Goal: Task Accomplishment & Management: Manage account settings

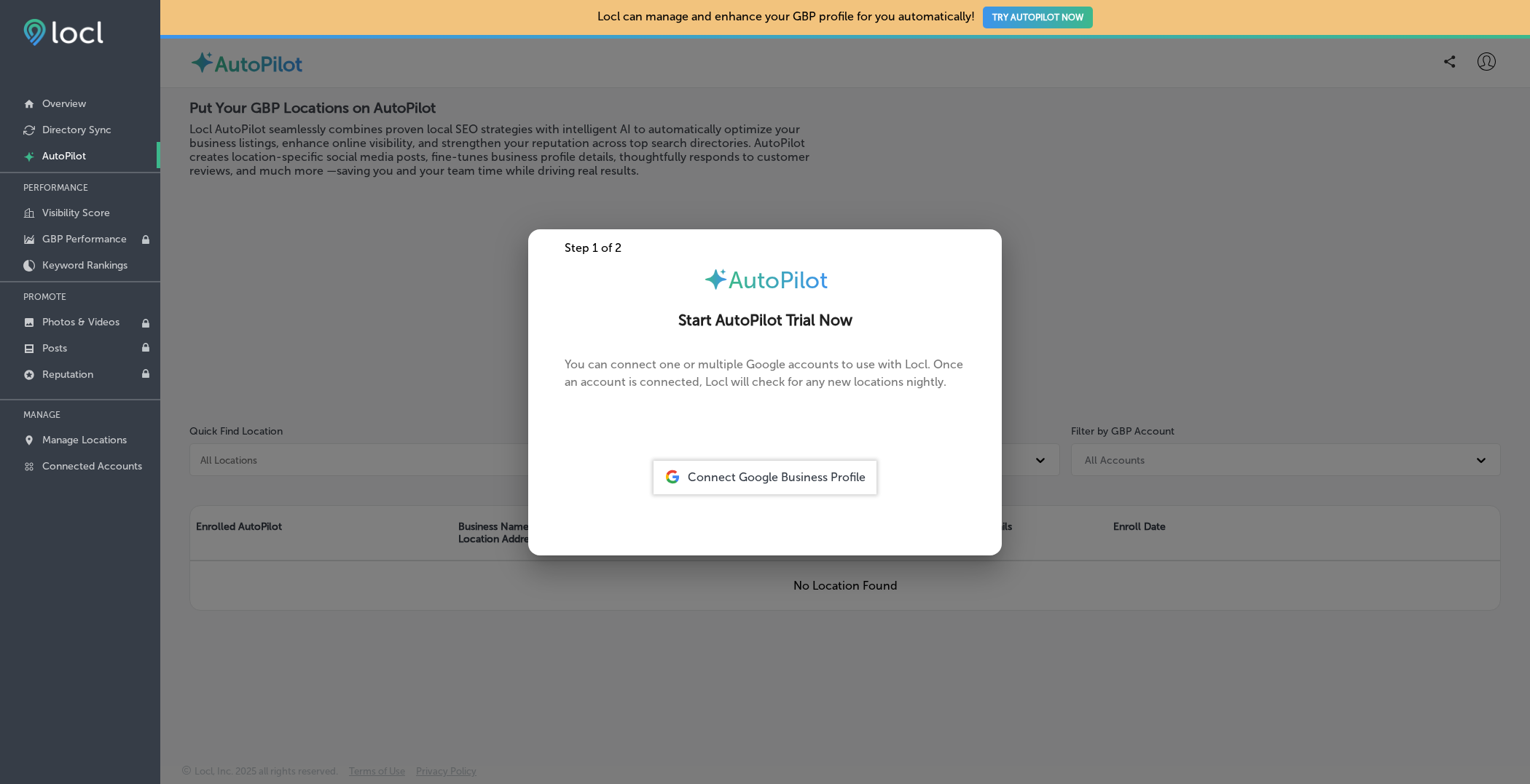
click at [788, 472] on span "Connect Google Business Profile" at bounding box center [776, 477] width 178 height 14
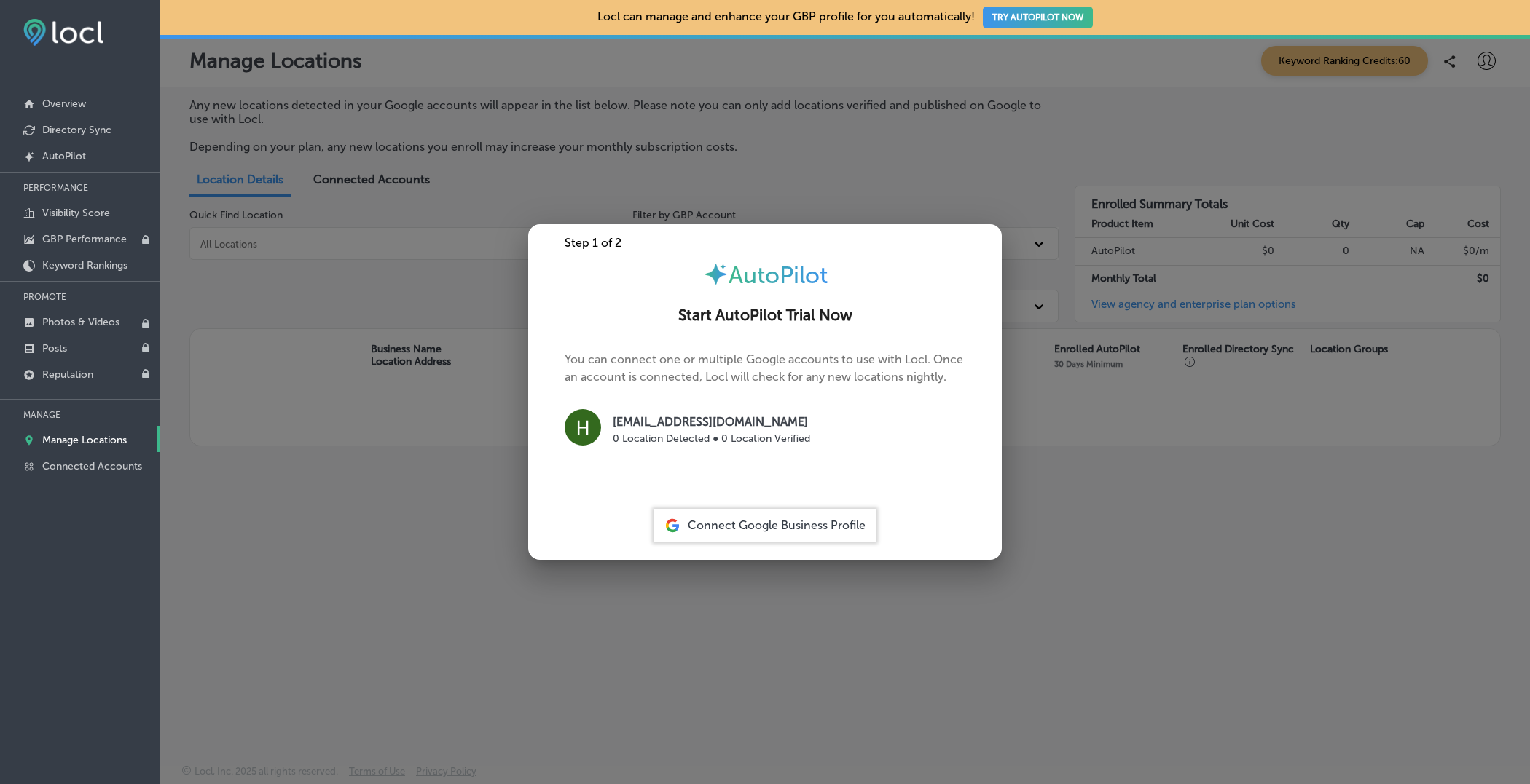
click at [753, 524] on span "Connect Google Business Profile" at bounding box center [776, 525] width 178 height 14
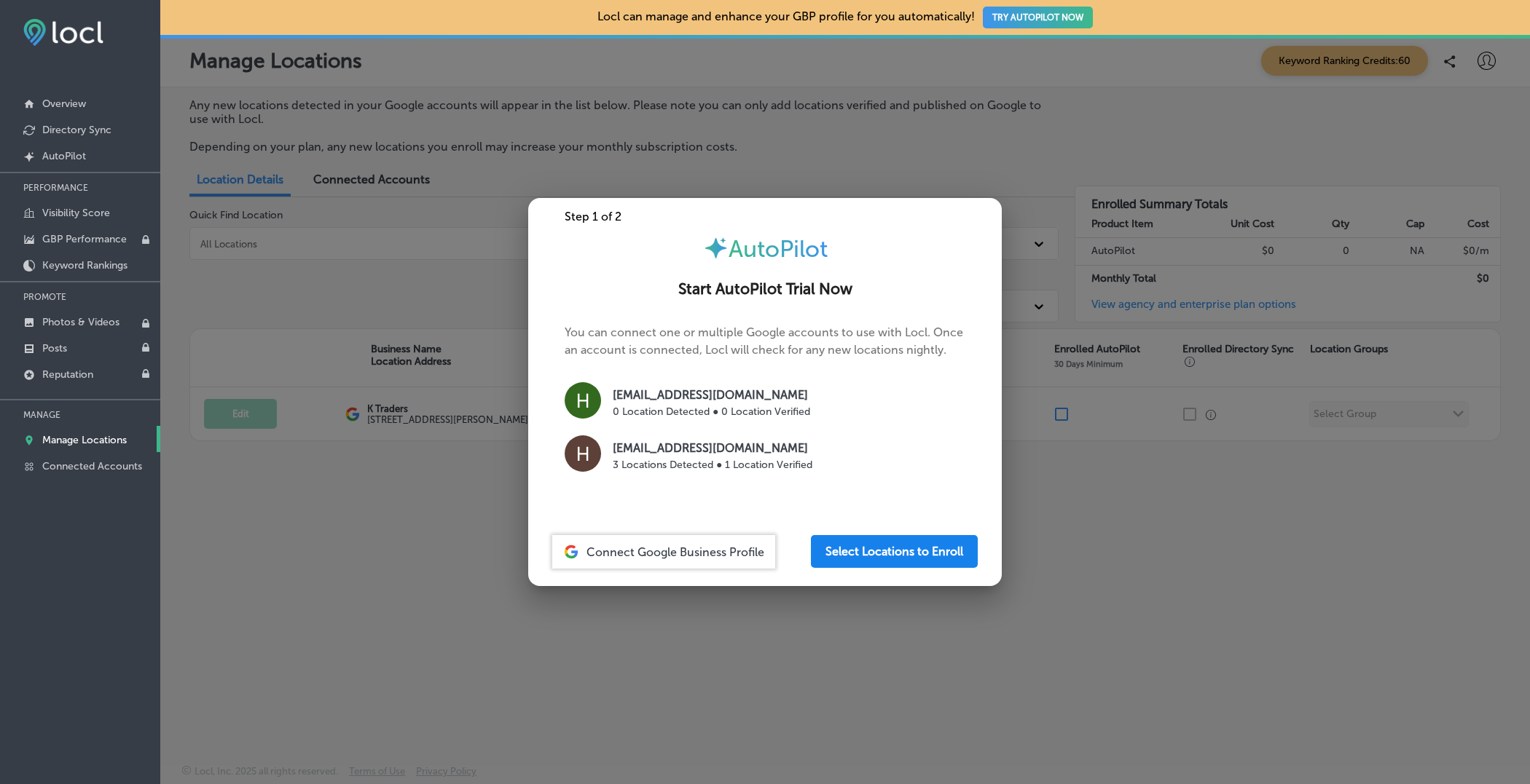
click at [894, 552] on button "Select Locations to Enroll" at bounding box center [894, 551] width 166 height 32
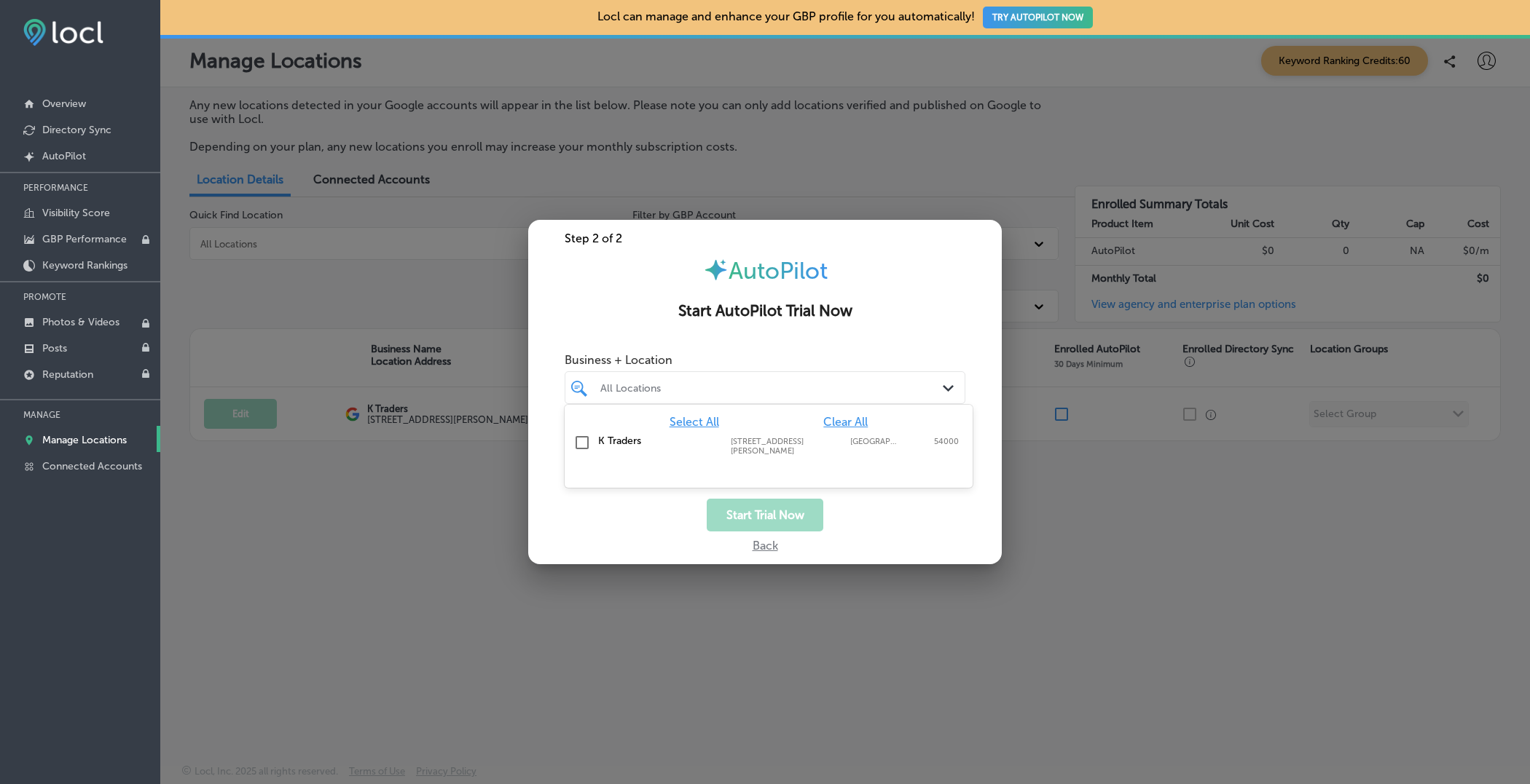
click at [761, 387] on div "All Locations" at bounding box center [771, 387] width 344 height 12
click at [606, 445] on label "K Traders" at bounding box center [657, 441] width 118 height 12
click at [663, 519] on div "Start Trial Now" at bounding box center [764, 515] width 473 height 32
click at [756, 516] on button "Start Trial Now" at bounding box center [765, 515] width 117 height 32
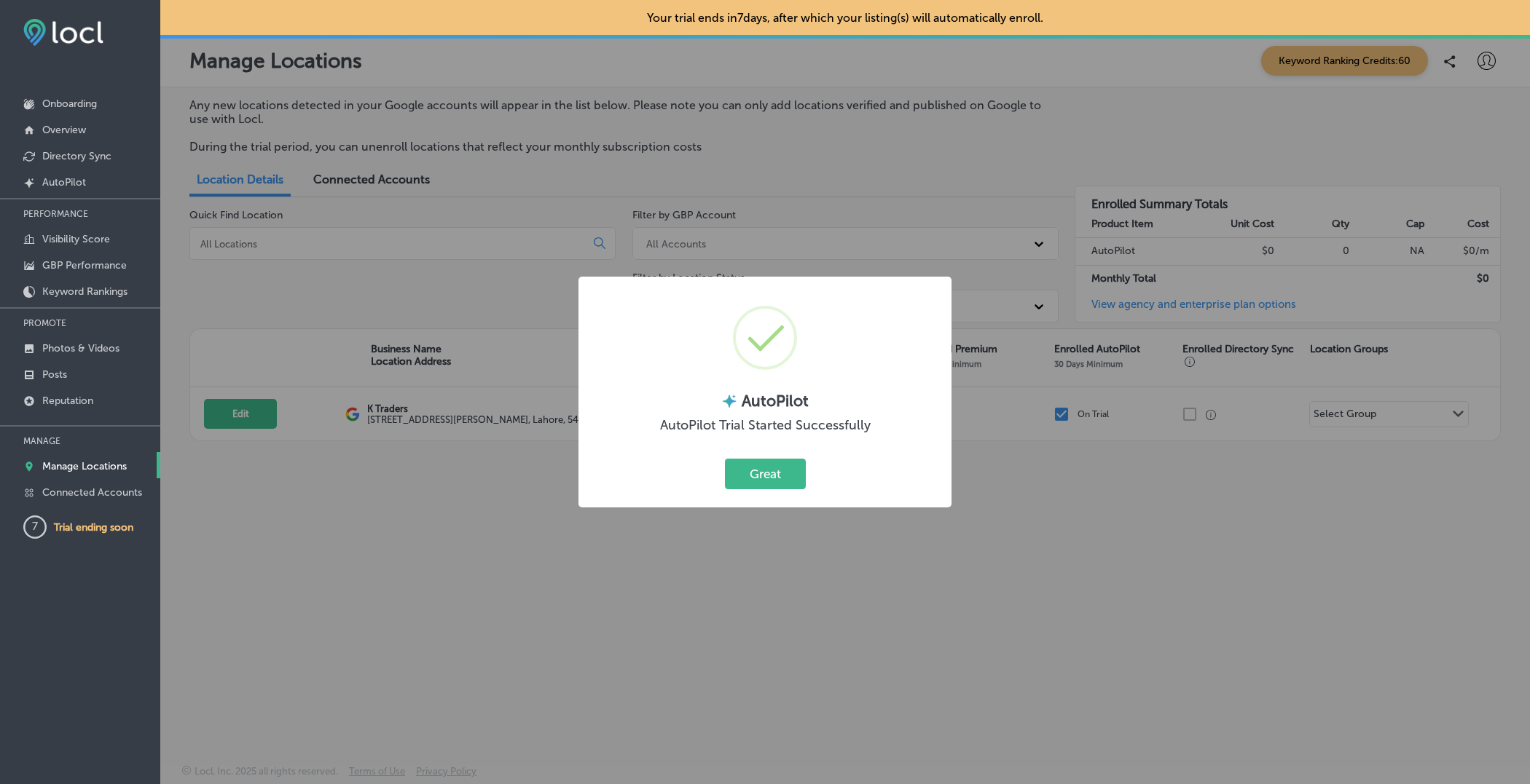
click at [824, 464] on div "Great Cancel" at bounding box center [764, 474] width 344 height 38
click at [759, 480] on button "Great" at bounding box center [766, 473] width 81 height 30
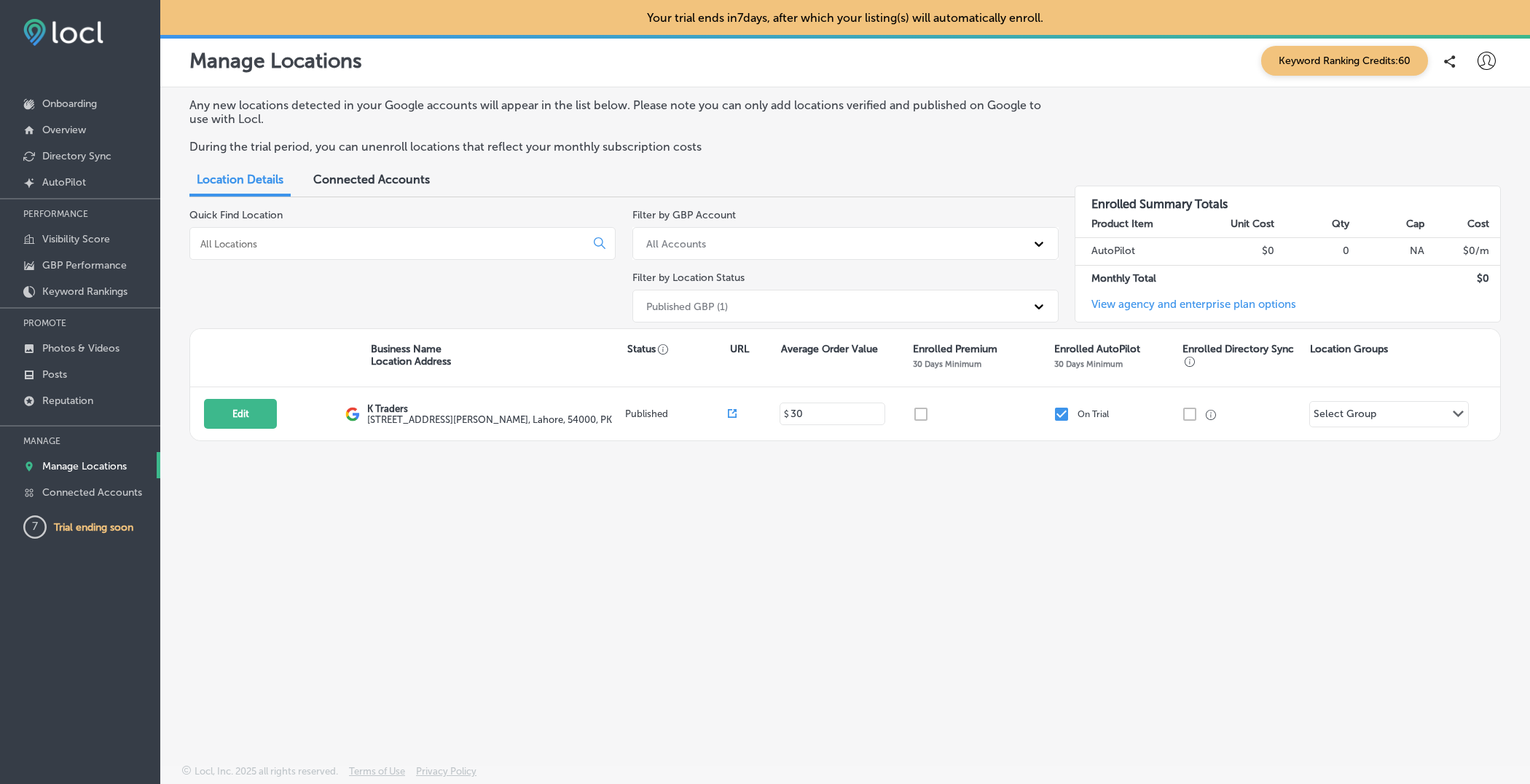
click at [1489, 56] on icon at bounding box center [1486, 61] width 18 height 18
click at [1427, 107] on li "My Account" at bounding box center [1460, 113] width 101 height 33
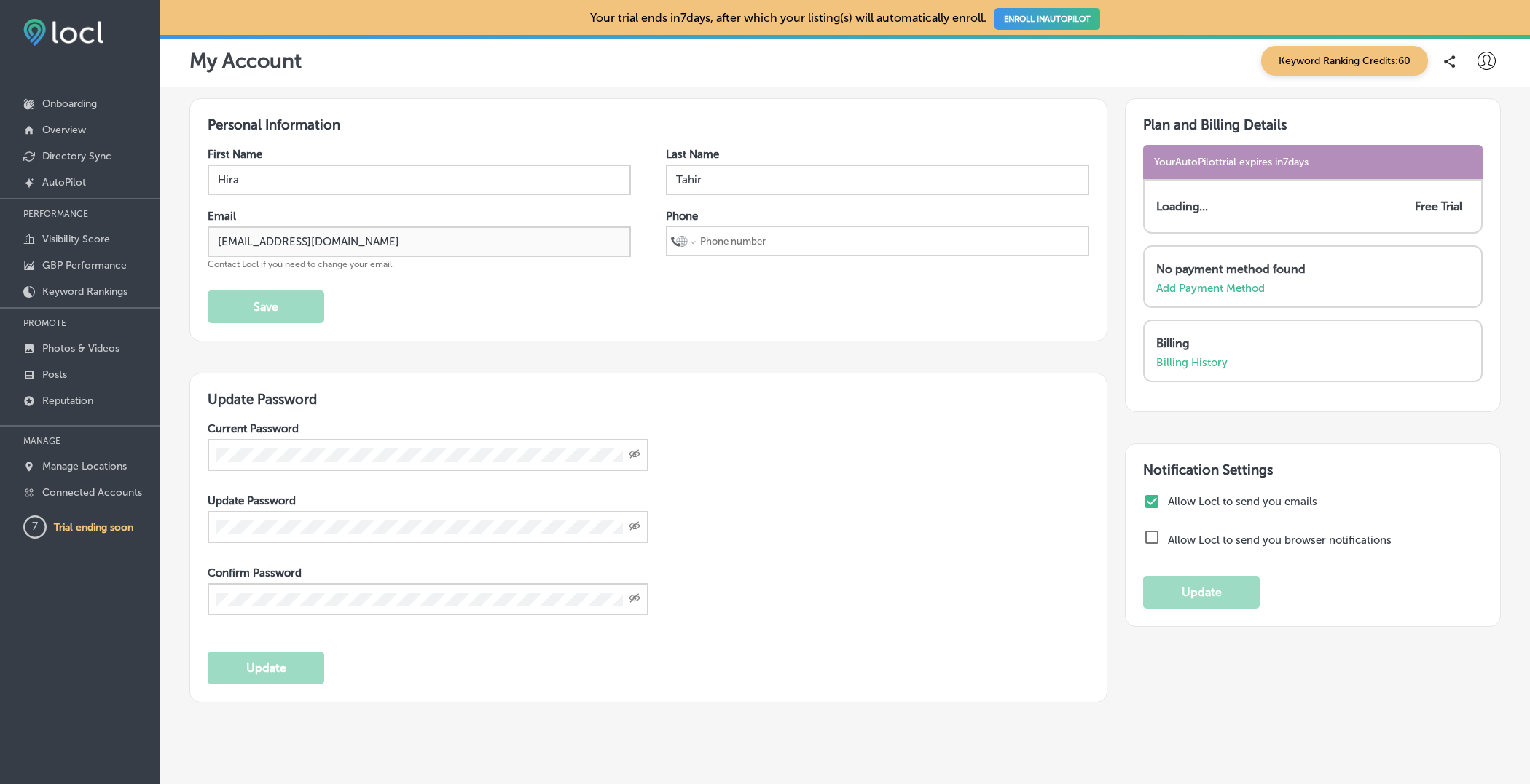
select select "US"
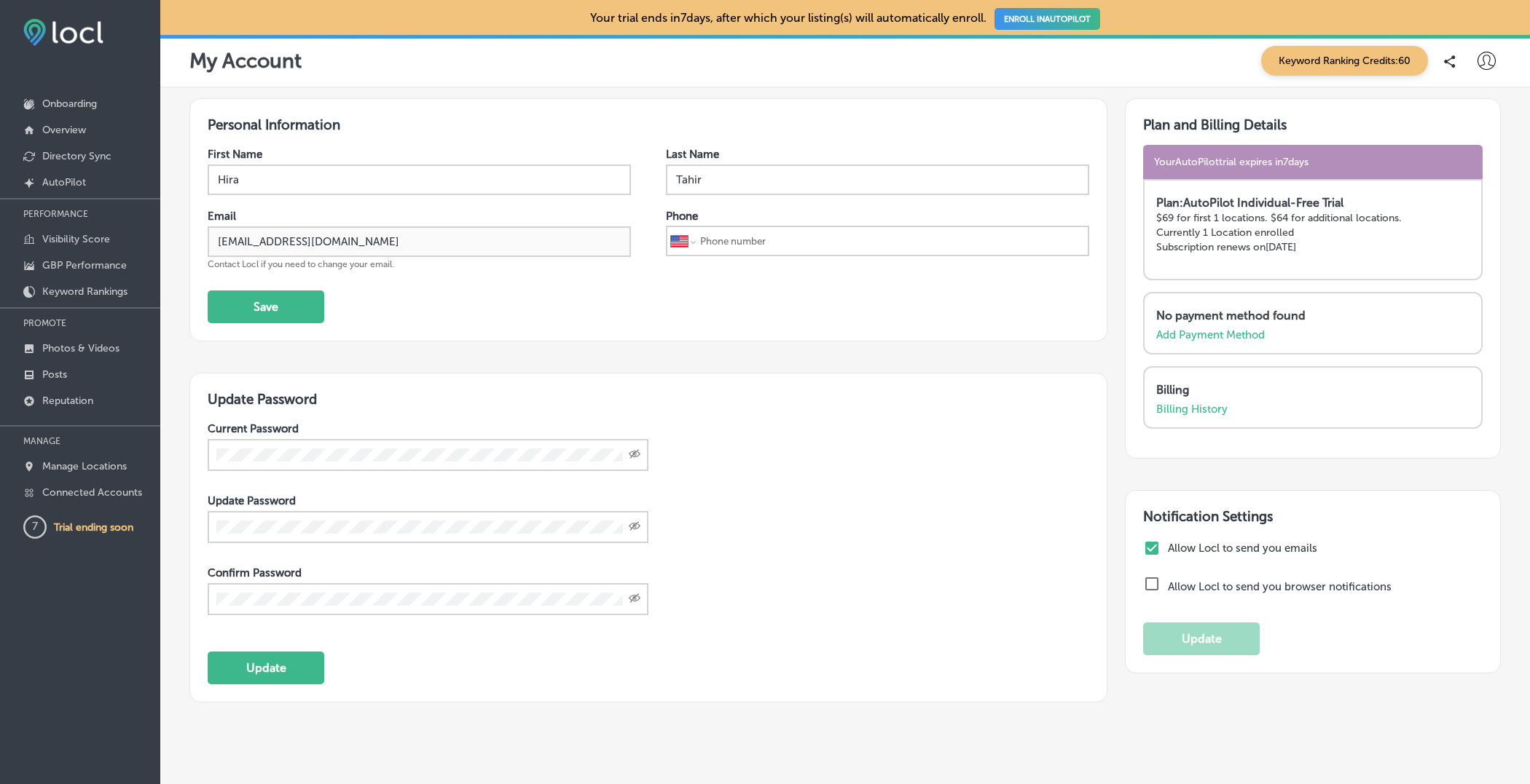
select select "US"
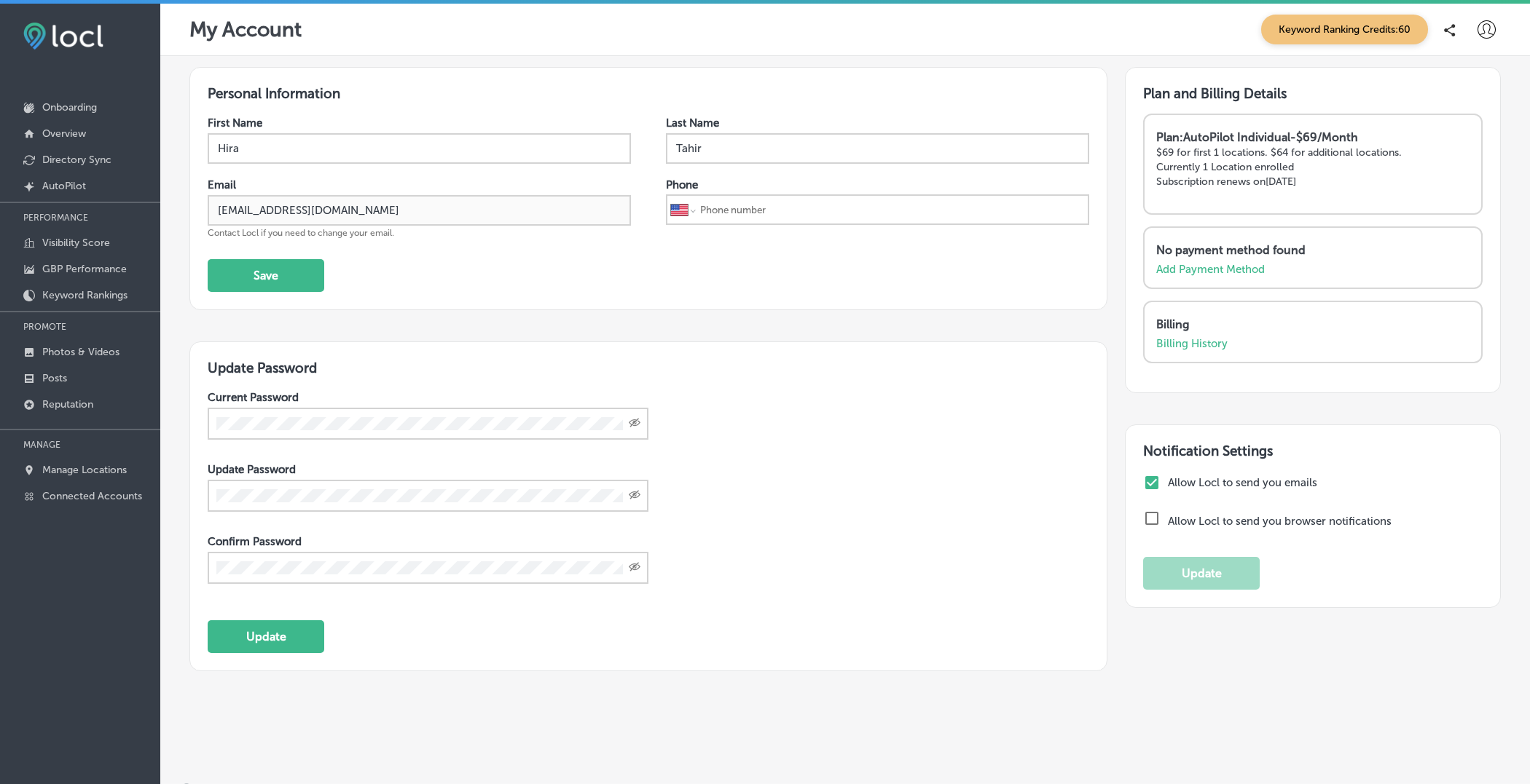
click at [1492, 37] on icon at bounding box center [1486, 29] width 18 height 18
click at [1441, 171] on li "Log Out" at bounding box center [1460, 156] width 101 height 33
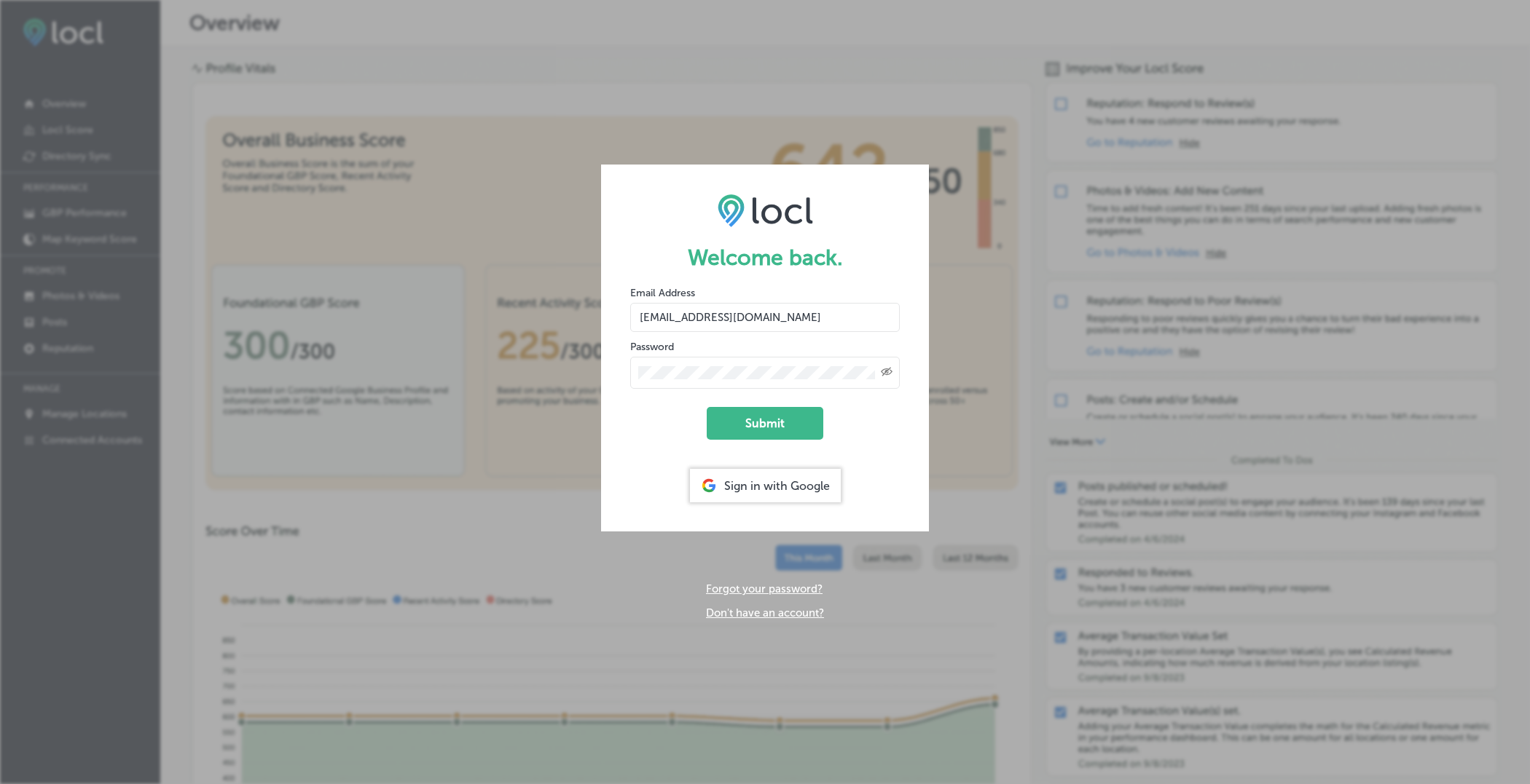
click at [882, 377] on div "Created with Sketch." at bounding box center [887, 372] width 11 height 11
click at [771, 321] on input "hiratahir.eketchers+test80@gmail.com" at bounding box center [765, 317] width 270 height 29
type input "hiratahir.eketchers+test81@gmail.com"
click at [650, 411] on form "Welcome back. Email Address hiratahir.eketchers+test81@gmail.com Password Submi…" at bounding box center [765, 348] width 328 height 367
click at [741, 421] on button "Submit" at bounding box center [765, 424] width 117 height 32
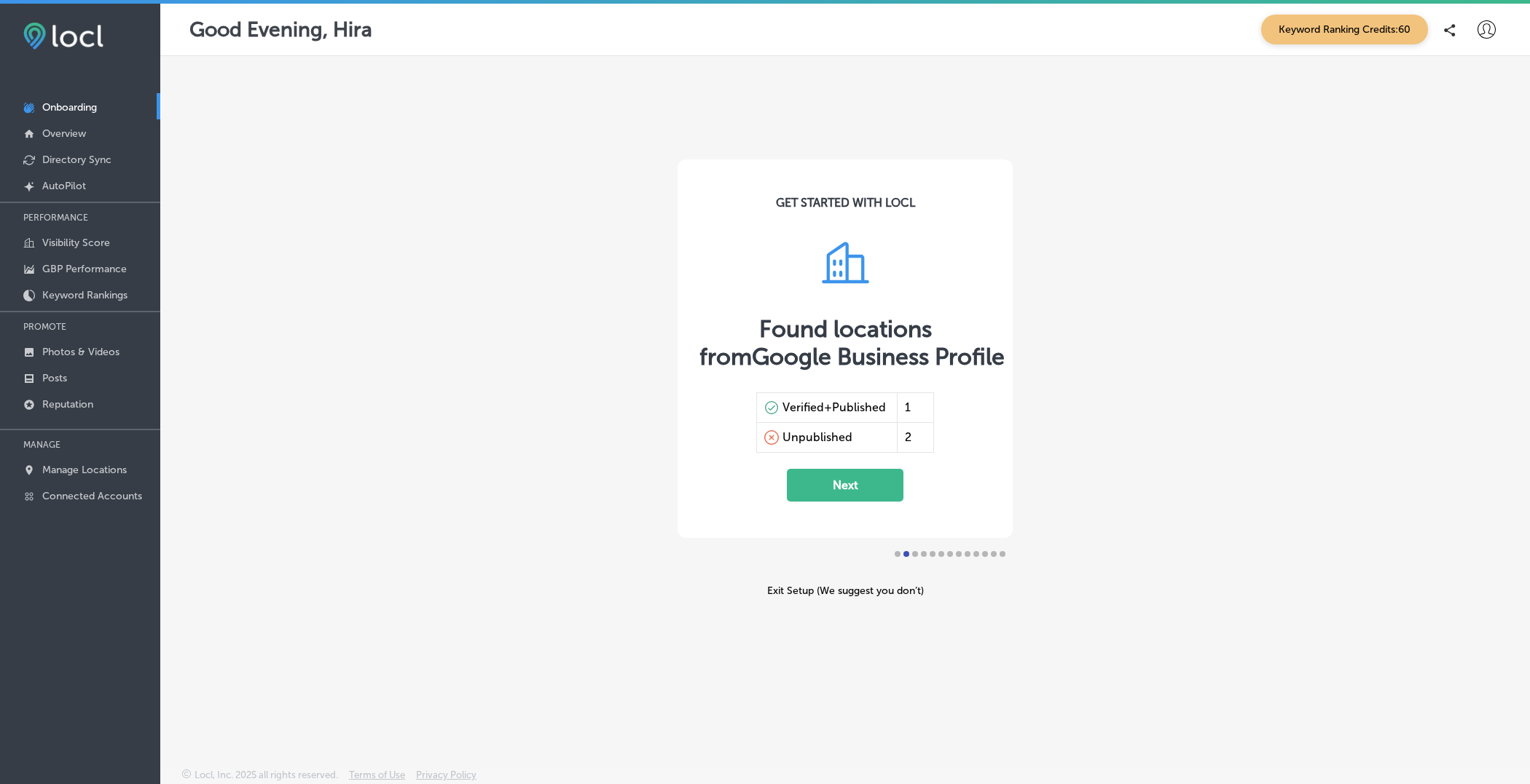
click at [867, 478] on button "Next" at bounding box center [845, 485] width 117 height 32
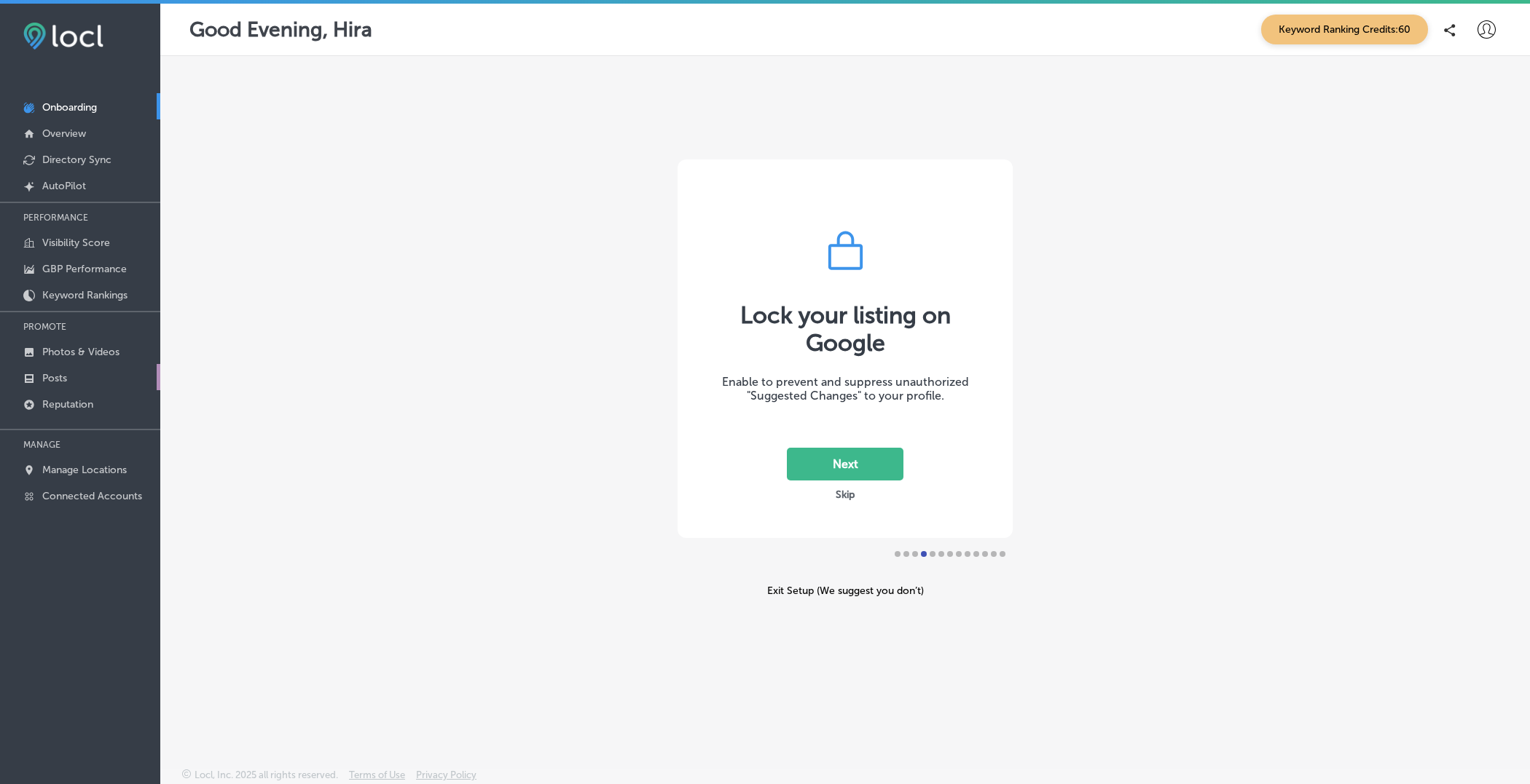
click at [67, 377] on p "Posts" at bounding box center [54, 377] width 25 height 12
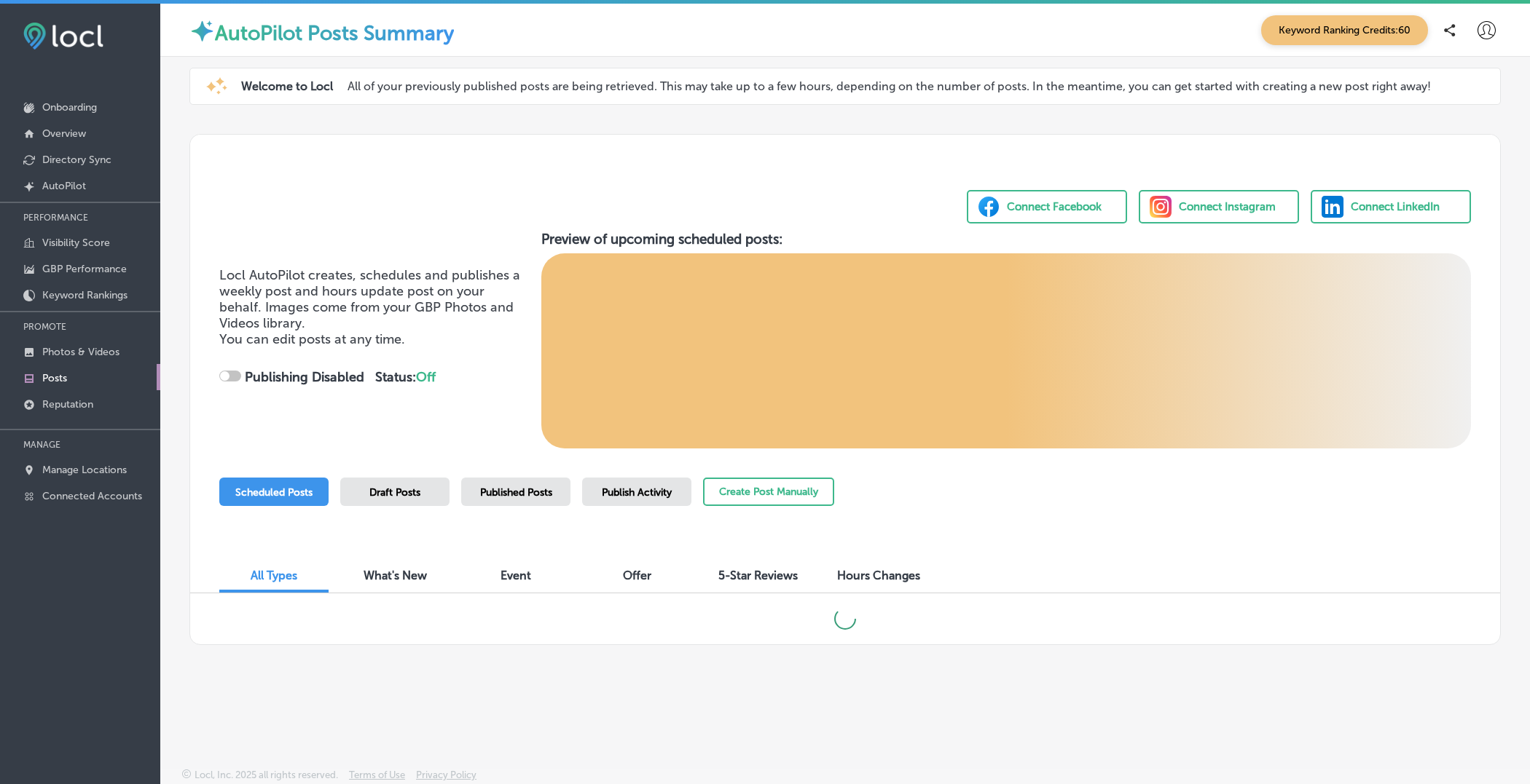
checkbox input "true"
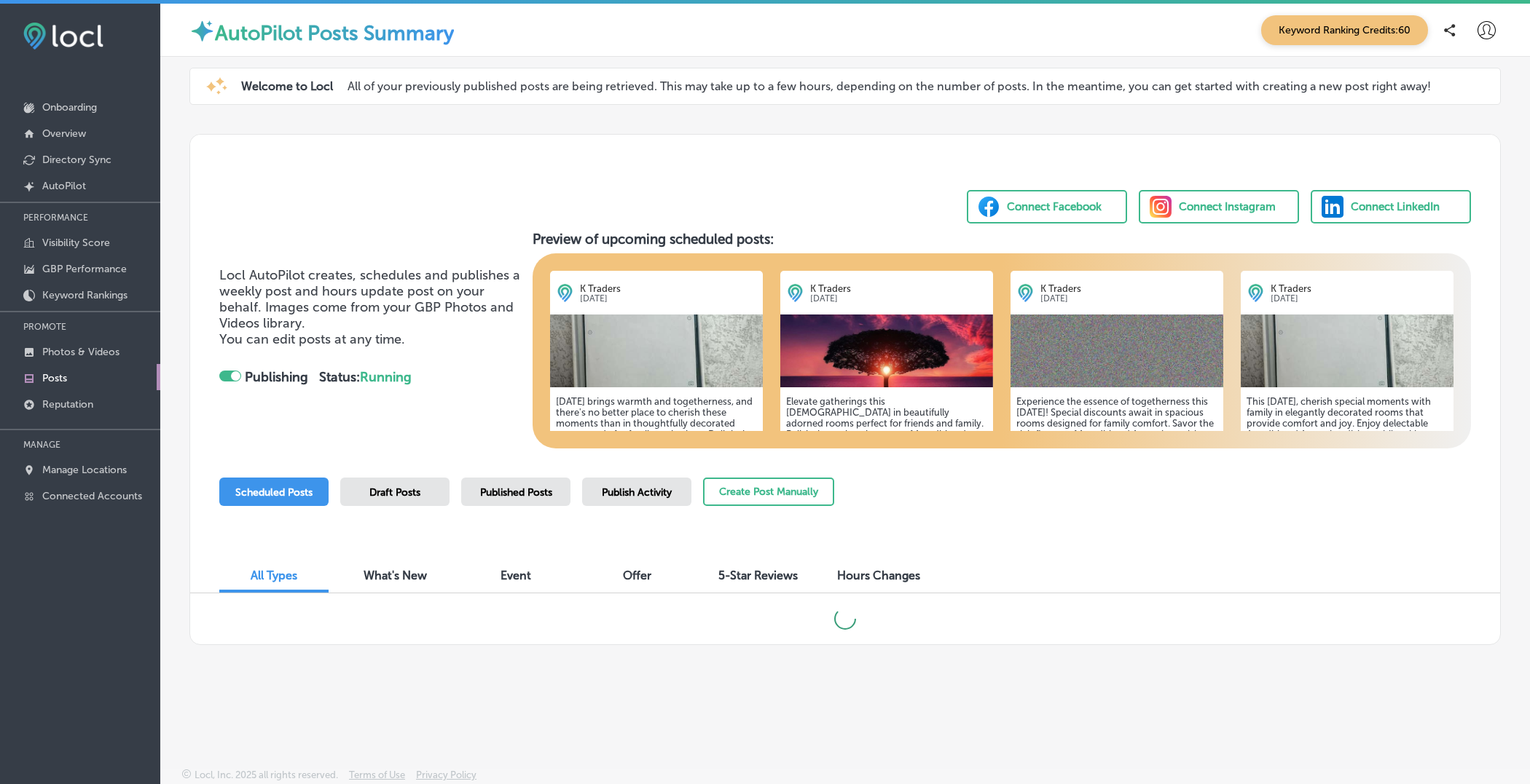
click at [1379, 202] on div "Connect LinkedIn" at bounding box center [1394, 206] width 89 height 22
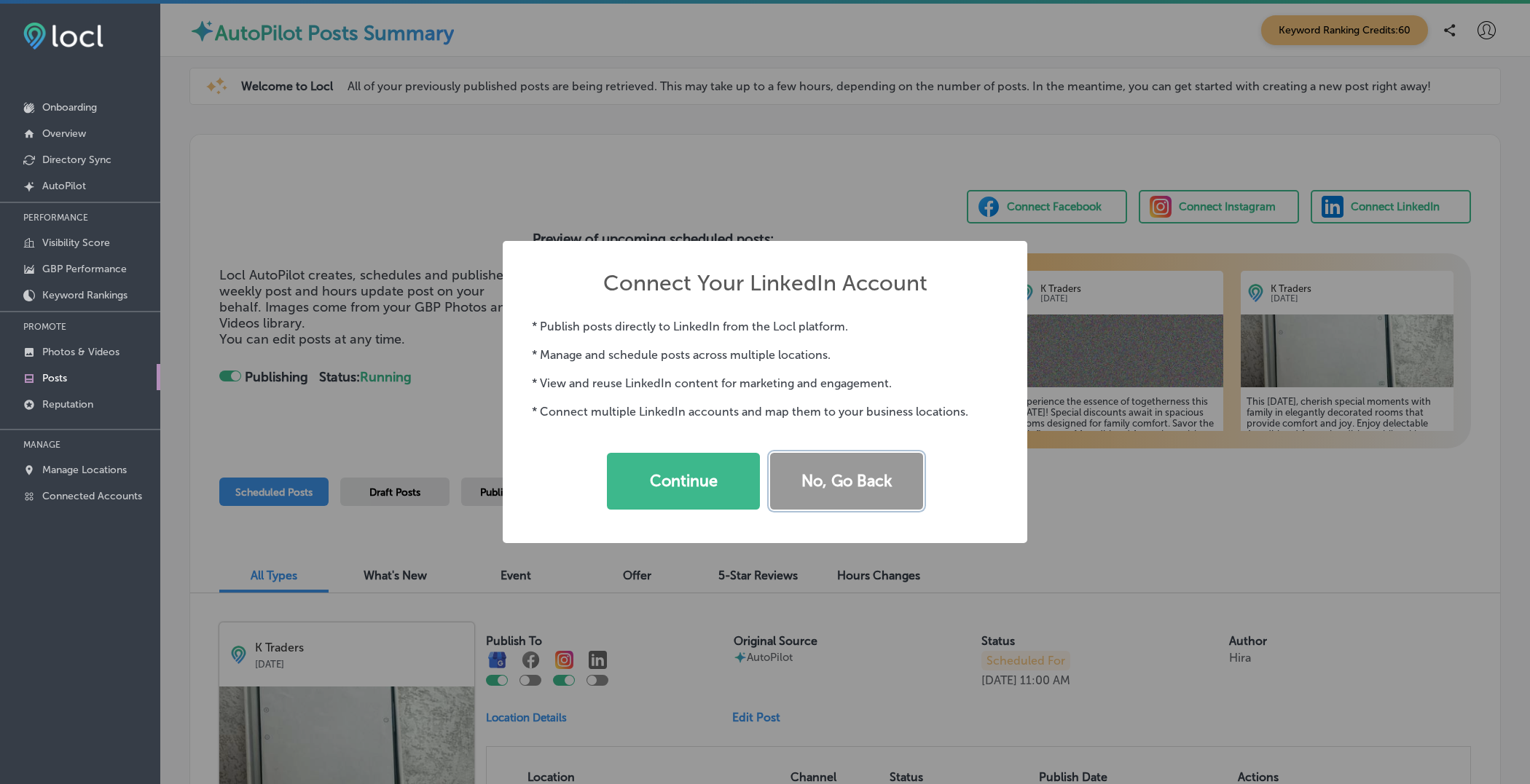
click at [907, 476] on button "No, Go Back" at bounding box center [846, 481] width 153 height 57
